Goal: Communication & Community: Share content

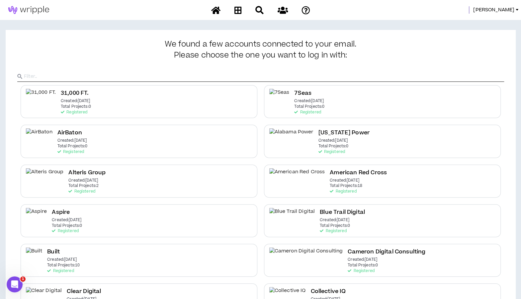
click at [97, 78] on input "text" at bounding box center [264, 76] width 480 height 10
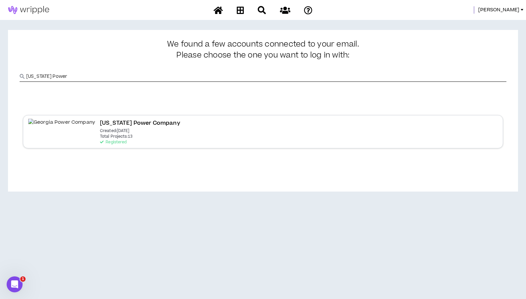
type input "[US_STATE] Power"
click at [100, 120] on h2 "[US_STATE] Power Company" at bounding box center [140, 123] width 80 height 9
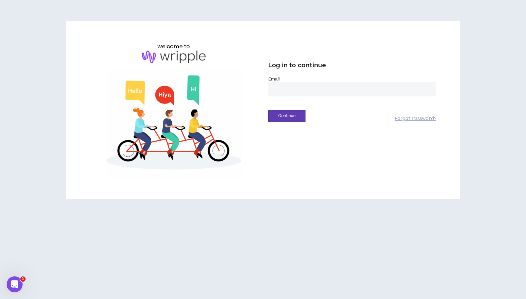
click at [299, 87] on input "email" at bounding box center [352, 89] width 168 height 14
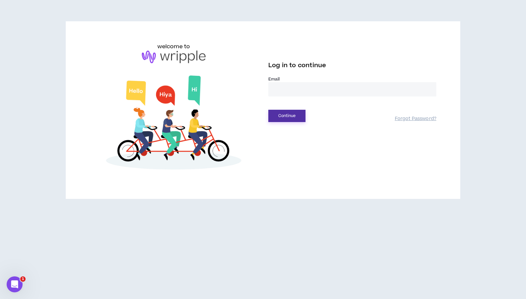
type input "**********"
click at [286, 114] on button "Continue" at bounding box center [286, 116] width 37 height 12
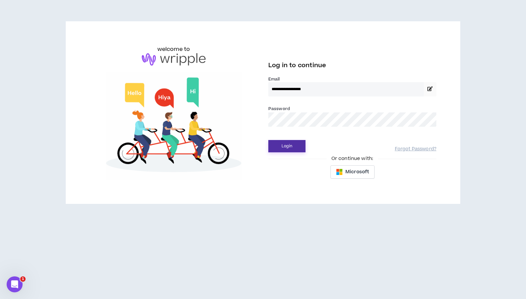
click at [286, 149] on button "Login" at bounding box center [286, 146] width 37 height 12
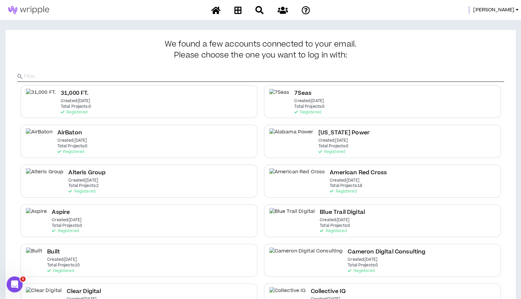
click at [337, 76] on input "text" at bounding box center [264, 76] width 480 height 10
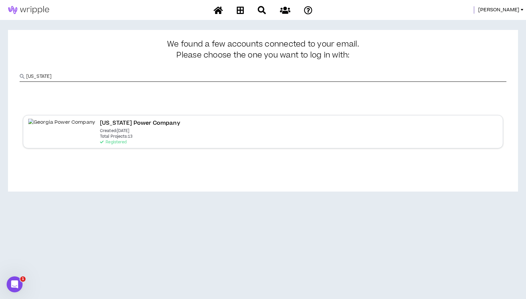
type input "[US_STATE]"
click at [100, 123] on h2 "[US_STATE] Power Company" at bounding box center [140, 123] width 80 height 9
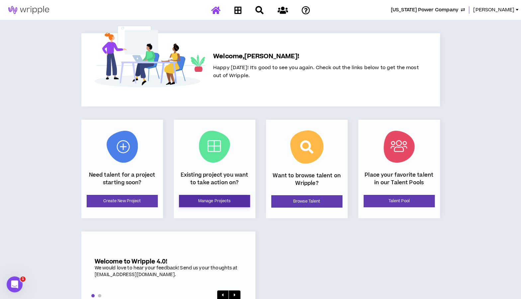
click at [213, 198] on link "Manage Projects" at bounding box center [214, 201] width 71 height 12
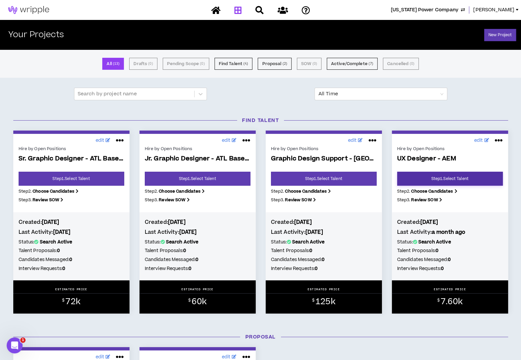
click at [450, 179] on link "Step 1 . Select Talent" at bounding box center [450, 179] width 106 height 14
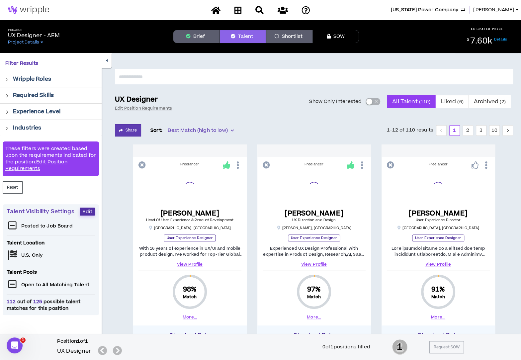
click at [85, 211] on span "Edit" at bounding box center [87, 212] width 10 height 6
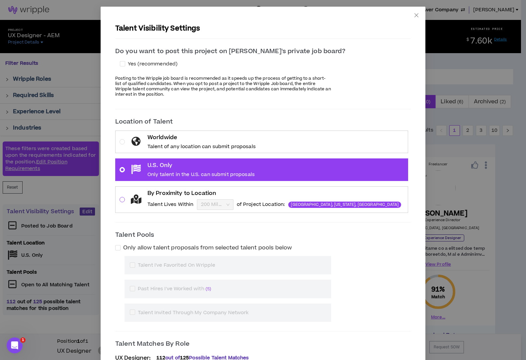
click at [125, 197] on span at bounding box center [122, 199] width 5 height 5
click at [201, 200] on input "By Proximity to Location Talent Lives Within 200 Miles of Project Location: [GE…" at bounding box center [213, 205] width 24 height 10
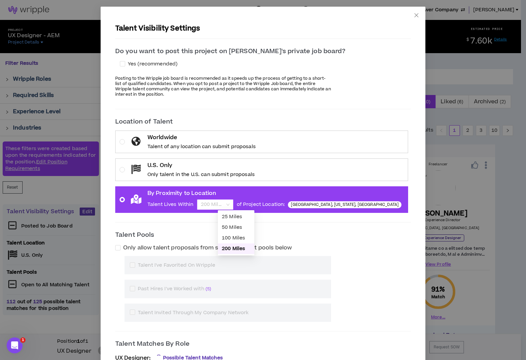
click at [229, 204] on span "200 Miles" at bounding box center [215, 205] width 29 height 10
click at [225, 204] on input "By Proximity to Location Talent Lives Within 200 Miles of Project Location: [GE…" at bounding box center [213, 205] width 24 height 10
click at [233, 230] on div "50 Miles" at bounding box center [236, 227] width 29 height 7
click at [384, 233] on p "Talent Pools" at bounding box center [263, 234] width 296 height 9
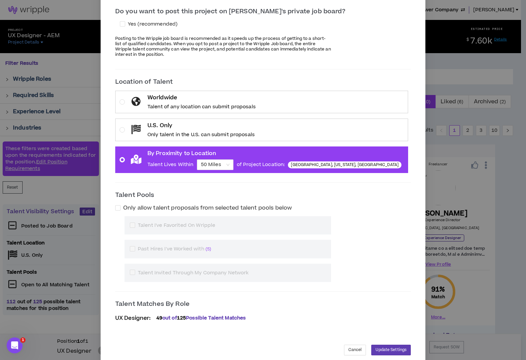
scroll to position [49, 0]
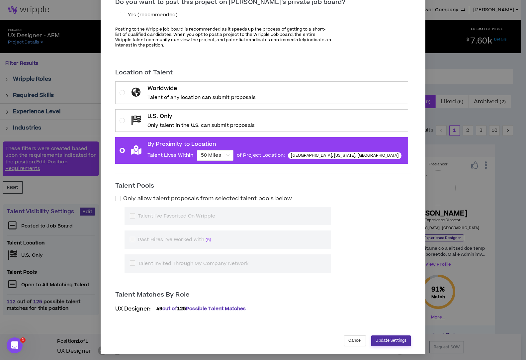
click at [376, 298] on span "Update Settings" at bounding box center [391, 340] width 31 height 6
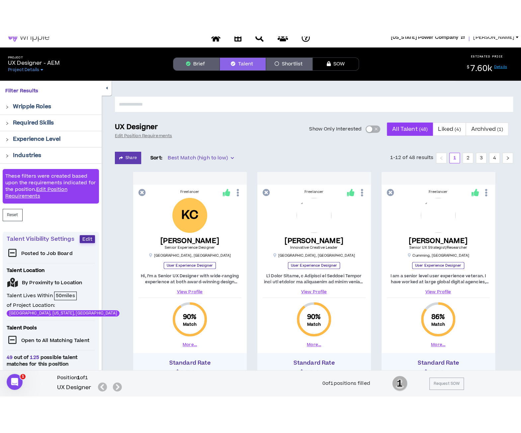
scroll to position [0, 0]
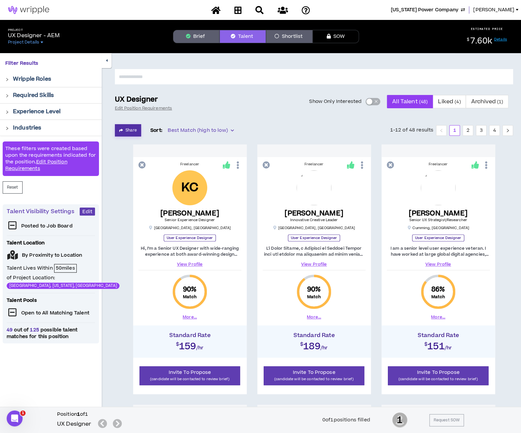
click at [127, 133] on button "Share" at bounding box center [128, 130] width 26 height 12
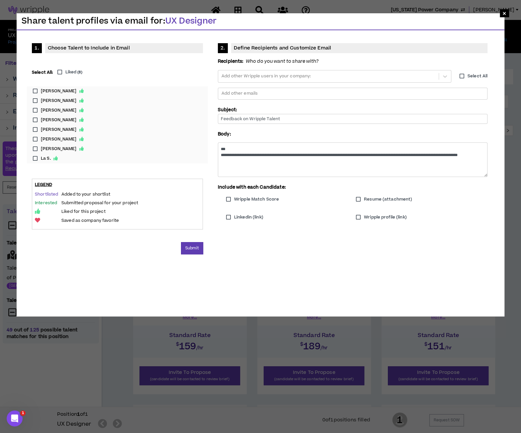
click at [59, 72] on label "Liked ( 8 )" at bounding box center [68, 72] width 28 height 6
click at [252, 73] on div at bounding box center [328, 76] width 215 height 10
type input "**********"
click at [282, 120] on input "Feedback on Wripple Talent" at bounding box center [353, 119] width 270 height 10
drag, startPoint x: 282, startPoint y: 120, endPoint x: 205, endPoint y: 120, distance: 76.4
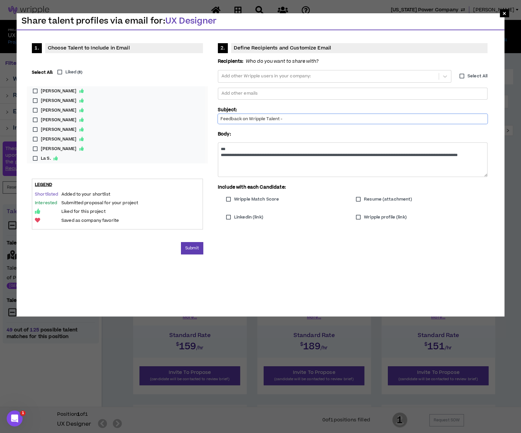
click at [205, 120] on div "**********" at bounding box center [260, 138] width 477 height 200
type input "ATL Based UX Talent"
drag, startPoint x: 267, startPoint y: 160, endPoint x: 191, endPoint y: 129, distance: 82.5
click at [191, 129] on div "**********" at bounding box center [260, 138] width 477 height 200
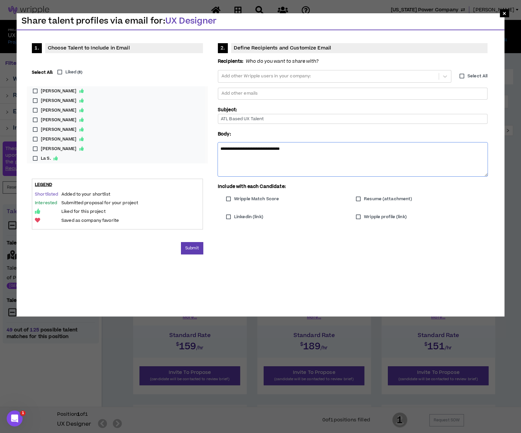
type textarea "**********"
click at [59, 73] on label "Liked ( 8 )" at bounding box center [68, 72] width 28 height 6
click at [504, 12] on span "×" at bounding box center [504, 13] width 4 height 8
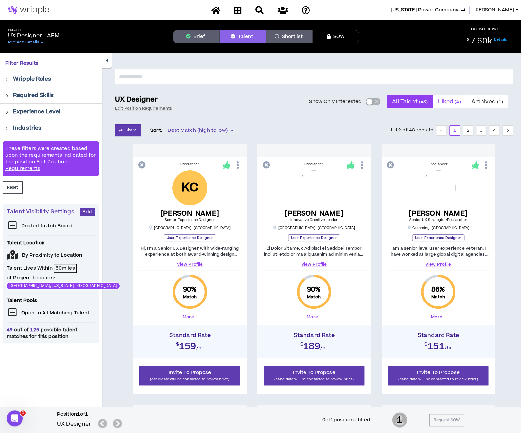
click at [448, 105] on span "Liked ( 4 )" at bounding box center [449, 102] width 23 height 16
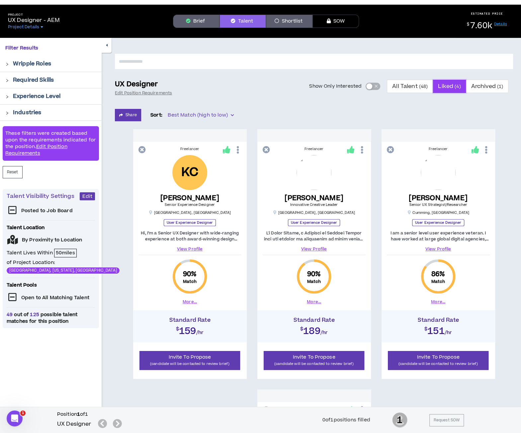
scroll to position [3, 0]
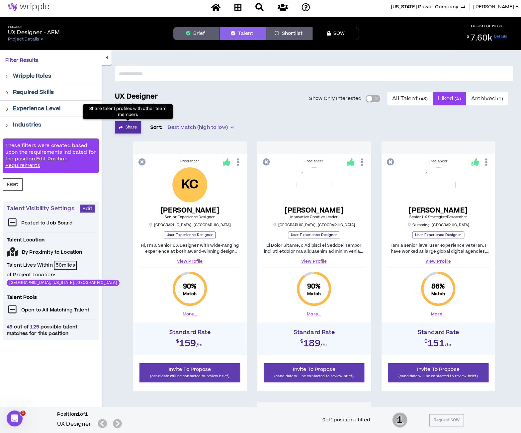
click at [122, 128] on icon "button" at bounding box center [121, 128] width 4 height 4
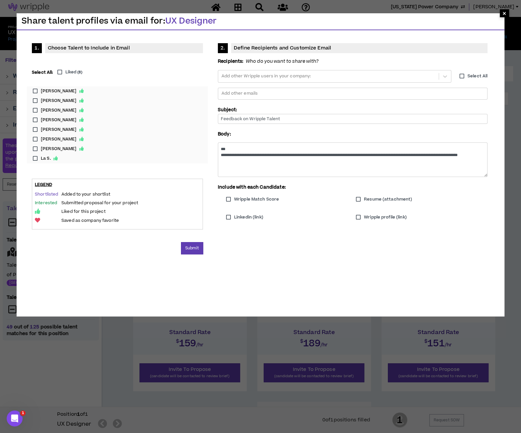
click at [504, 13] on span "×" at bounding box center [504, 13] width 4 height 8
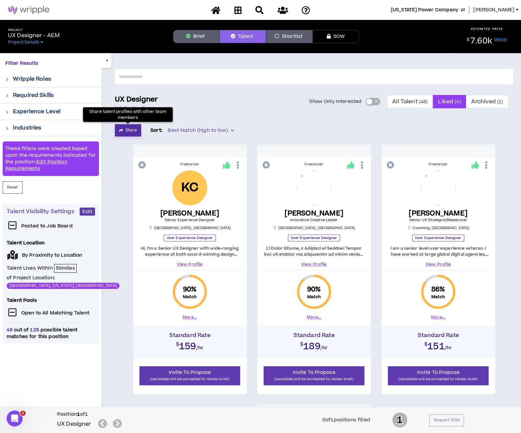
click at [135, 128] on button "Share" at bounding box center [128, 130] width 26 height 12
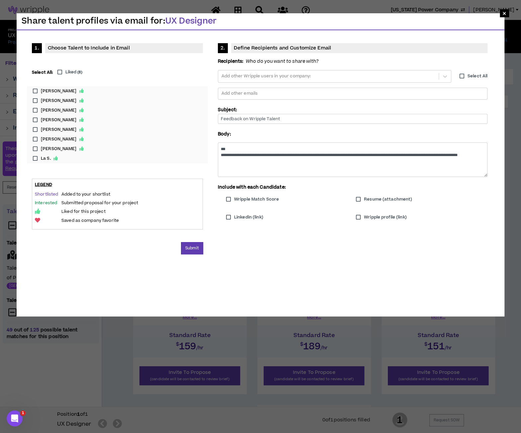
drag, startPoint x: 35, startPoint y: 91, endPoint x: 35, endPoint y: 96, distance: 5.0
click at [35, 92] on label "[PERSON_NAME]" at bounding box center [118, 91] width 176 height 10
click at [35, 105] on label "[PERSON_NAME]" at bounding box center [118, 101] width 176 height 10
click at [35, 109] on label "[PERSON_NAME]" at bounding box center [118, 111] width 176 height 10
click at [36, 128] on label "[PERSON_NAME]" at bounding box center [118, 130] width 176 height 10
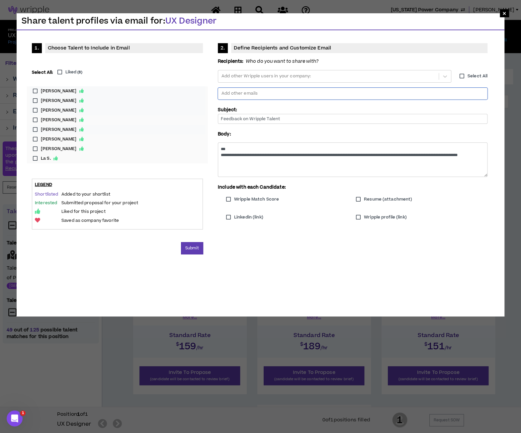
click at [284, 91] on div at bounding box center [353, 94] width 264 height 10
type input "**********"
drag, startPoint x: 279, startPoint y: 117, endPoint x: 197, endPoint y: 120, distance: 81.8
click at [197, 120] on div "**********" at bounding box center [260, 138] width 477 height 200
type input "ATL Based UX Talent"
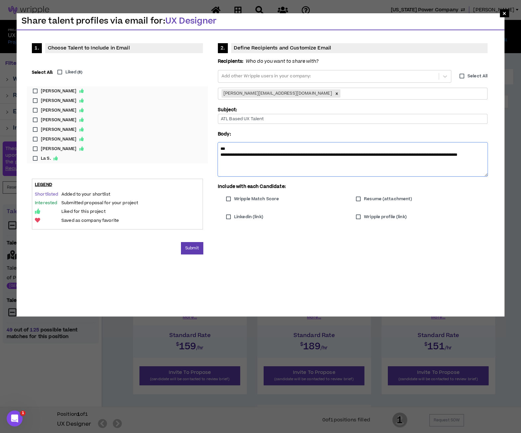
drag, startPoint x: 278, startPoint y: 162, endPoint x: 201, endPoint y: 142, distance: 79.0
click at [204, 142] on div "**********" at bounding box center [260, 138] width 477 height 200
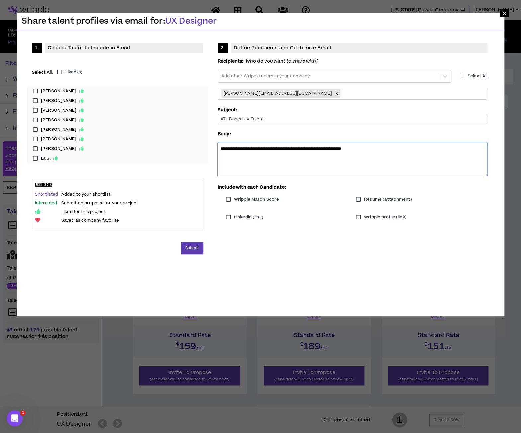
click at [395, 154] on textarea "**********" at bounding box center [353, 159] width 270 height 34
click at [392, 148] on textarea "**********" at bounding box center [353, 159] width 270 height 34
type textarea "**********"
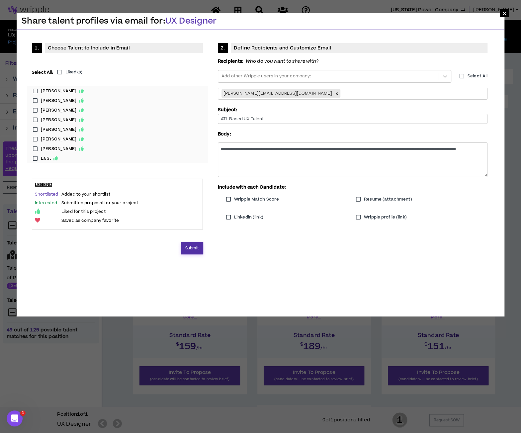
click at [187, 247] on button "Submit" at bounding box center [192, 248] width 22 height 12
click at [34, 92] on label "[PERSON_NAME]" at bounding box center [118, 91] width 176 height 10
click at [35, 100] on label "[PERSON_NAME]" at bounding box center [118, 101] width 176 height 10
click at [35, 110] on label "[PERSON_NAME]" at bounding box center [118, 111] width 176 height 10
click at [35, 130] on label "[PERSON_NAME]" at bounding box center [118, 130] width 176 height 10
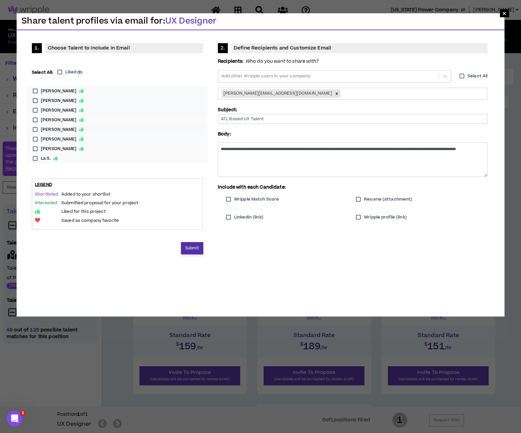
click at [195, 248] on button "Submit" at bounding box center [192, 248] width 22 height 12
